Goal: Task Accomplishment & Management: Use online tool/utility

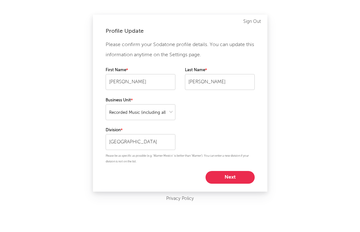
select select "recorded_music"
click at [224, 173] on button "Next" at bounding box center [230, 177] width 49 height 13
select select "manager"
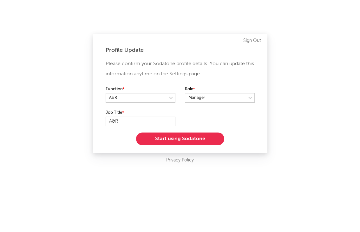
click at [193, 142] on button "Start using Sodatone" at bounding box center [180, 138] width 88 height 13
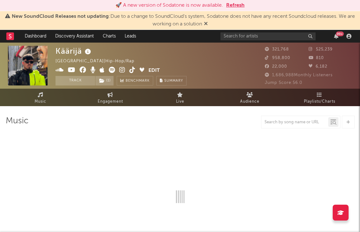
select select "6m"
